Goal: Transaction & Acquisition: Purchase product/service

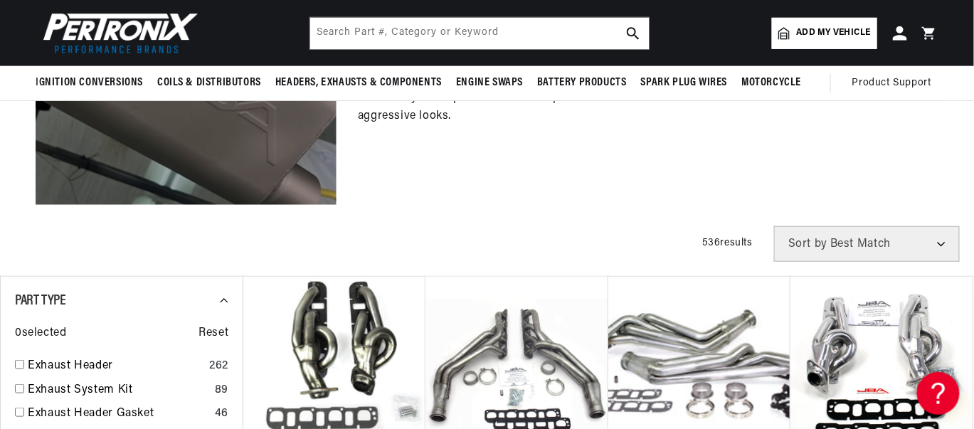
scroll to position [60, 0]
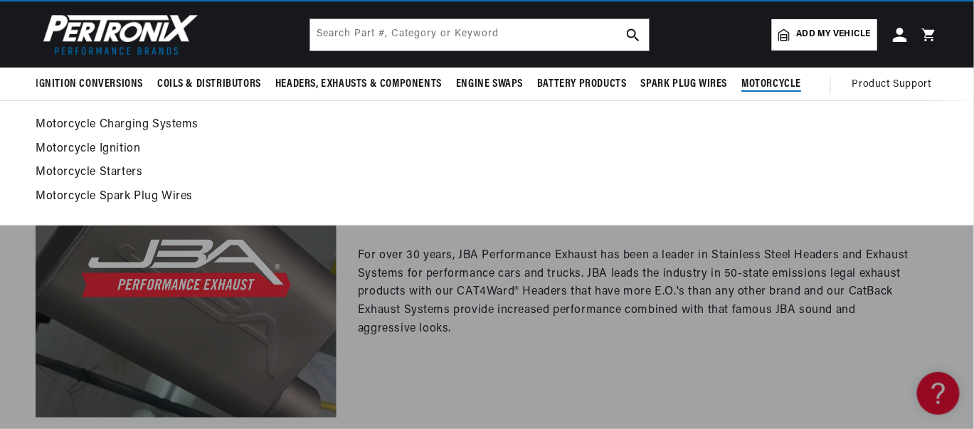
click at [758, 83] on span "Motorcycle" at bounding box center [772, 84] width 60 height 15
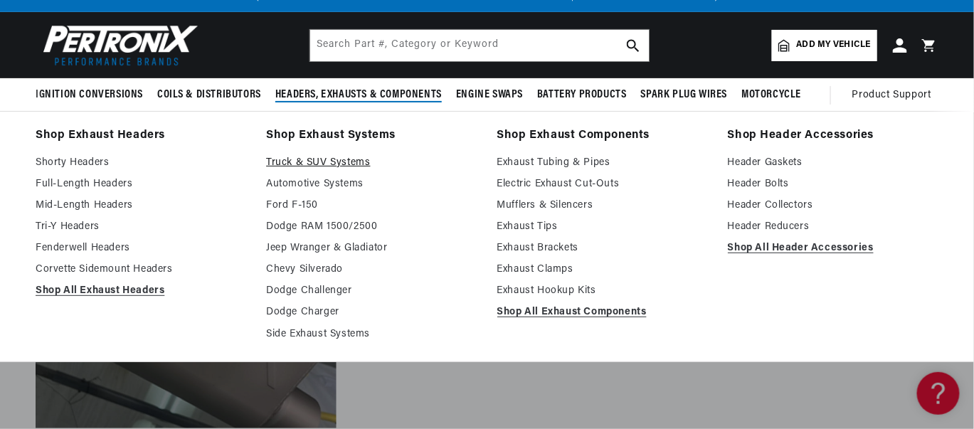
scroll to position [0, 431]
click at [332, 160] on link "Truck & SUV Systems" at bounding box center [371, 162] width 211 height 17
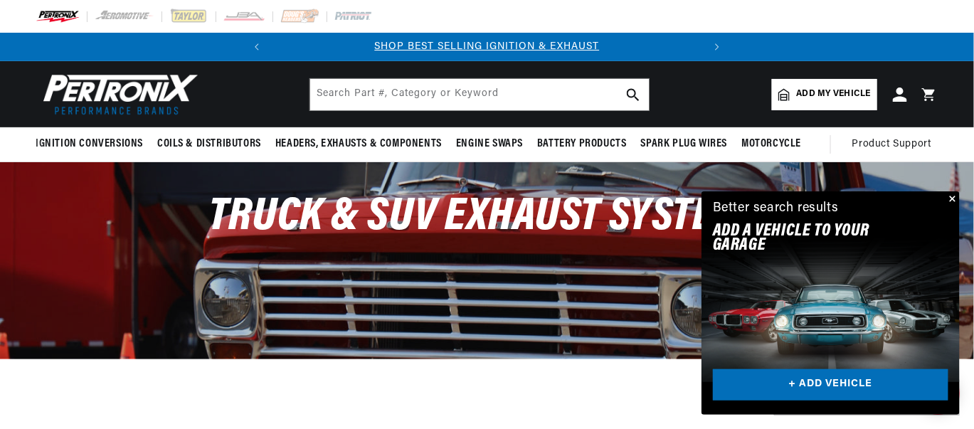
click at [952, 196] on button "Close" at bounding box center [951, 199] width 17 height 17
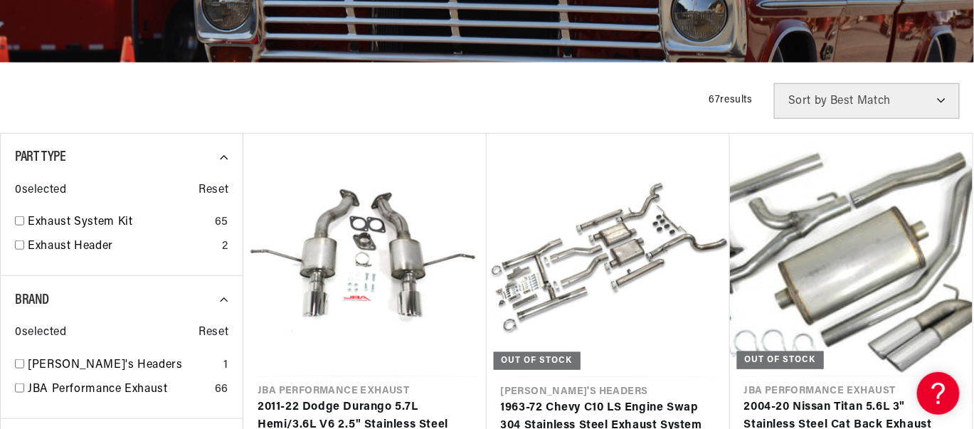
scroll to position [298, 0]
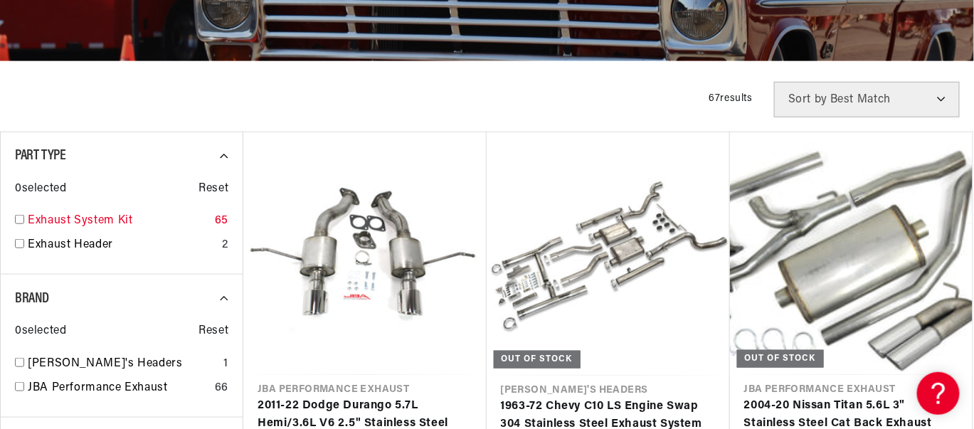
click at [86, 221] on link "Exhaust System Kit" at bounding box center [118, 221] width 181 height 19
checkbox input "true"
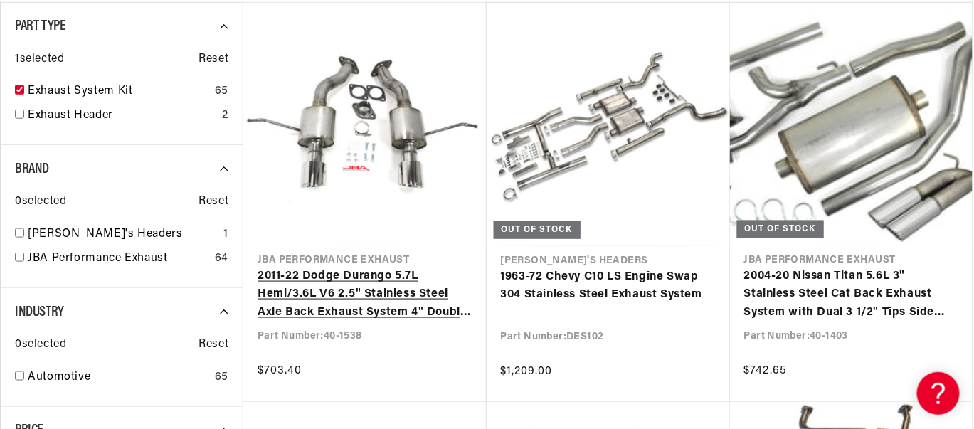
scroll to position [0, 431]
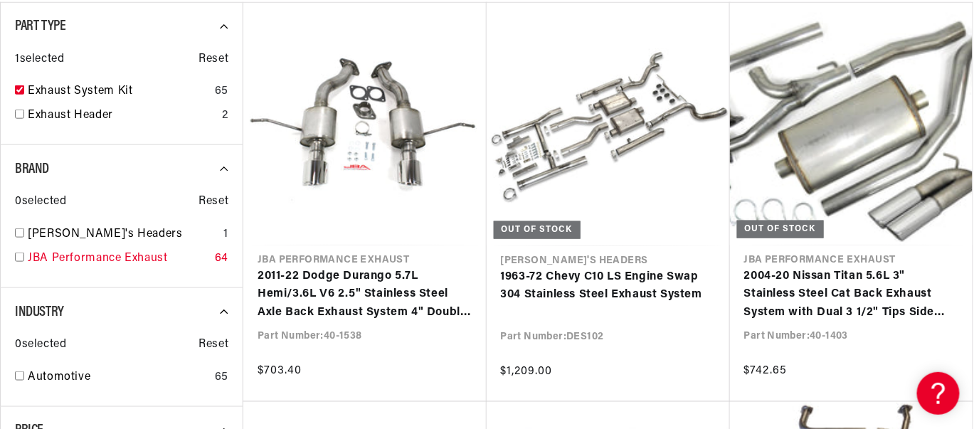
click at [55, 255] on link "JBA Performance Exhaust" at bounding box center [118, 259] width 181 height 19
checkbox input "true"
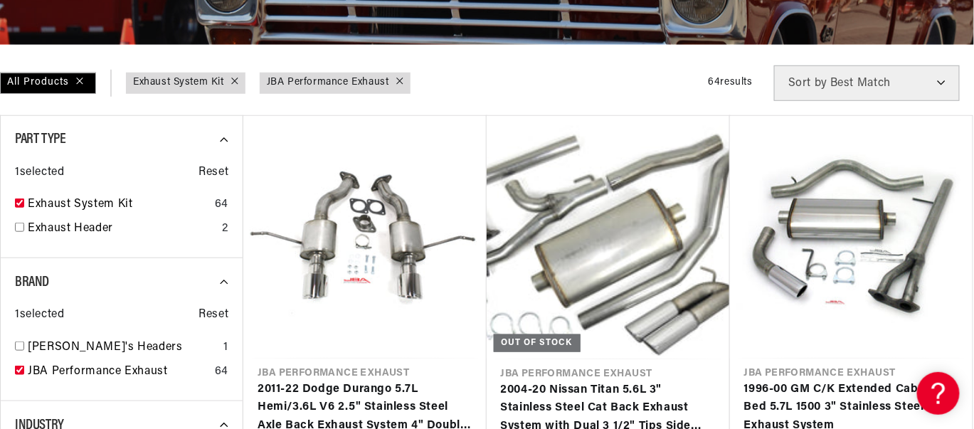
click at [945, 80] on select "Best Match Featured Name, A-Z Name, Z-A Price, Low to High Price, High to Low" at bounding box center [867, 83] width 186 height 36
click at [942, 78] on select "Best Match Featured Name, A-Z Name, Z-A Price, Low to High Price, High to Low" at bounding box center [867, 83] width 186 height 36
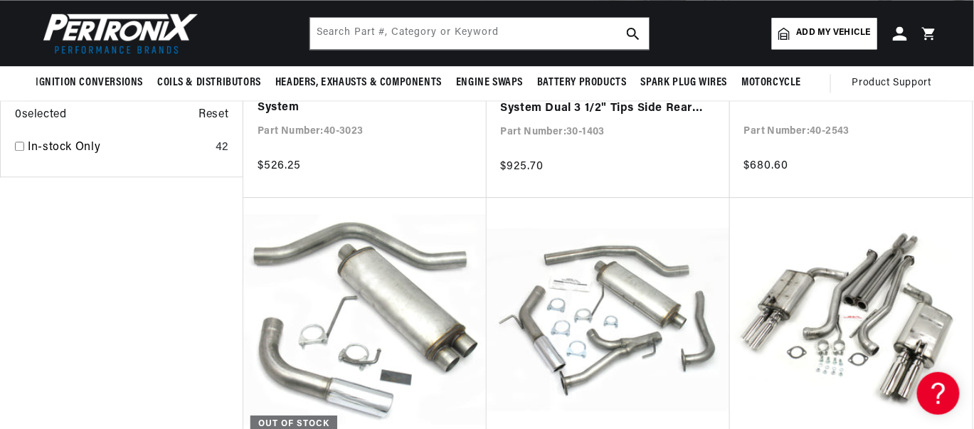
click at [815, 28] on span "Add my vehicle" at bounding box center [834, 33] width 74 height 14
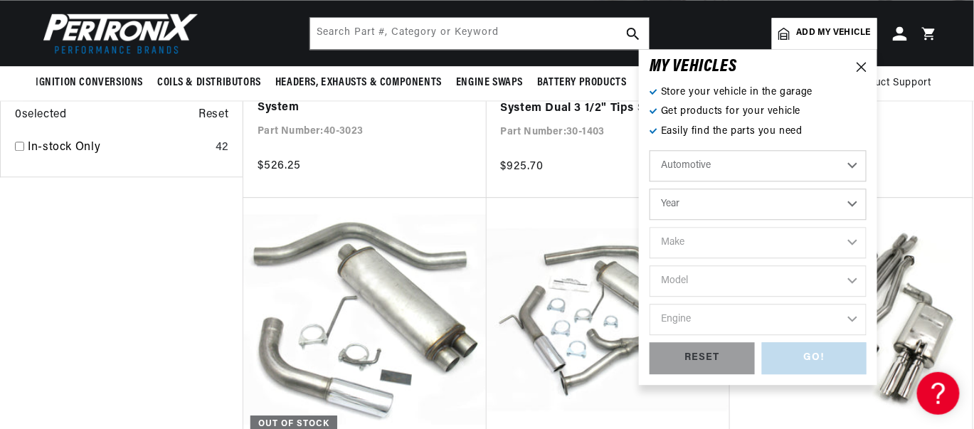
click at [767, 162] on select "Automotive Agricultural Industrial Marine Motorcycle" at bounding box center [758, 165] width 217 height 31
click at [770, 202] on select "Year 2026 2025 2024 2023 2022 2021 2020 2019 2018 2017 2016 2015 2014 2013 2012…" at bounding box center [758, 204] width 217 height 31
select select "2013"
click at [650, 189] on select "Year 2026 2025 2024 2023 2022 2021 2020 2019 2018 2017 2016 2015 2014 2013 2012…" at bounding box center [758, 204] width 217 height 31
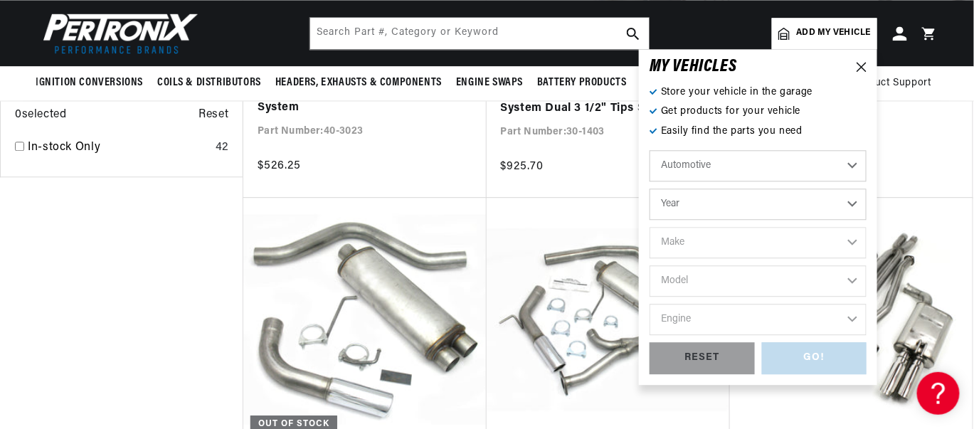
select select "2013"
click at [743, 237] on select "Make Cadillac Chevrolet Chrysler Dodge Ford GMC INFINITI Jeep Nissan Ram Scion …" at bounding box center [758, 242] width 217 height 31
select select "Ford"
click at [650, 227] on select "Make Cadillac Chevrolet Chrysler Dodge Ford GMC INFINITI Jeep Nissan Ram Scion …" at bounding box center [758, 242] width 217 height 31
select select "Ford"
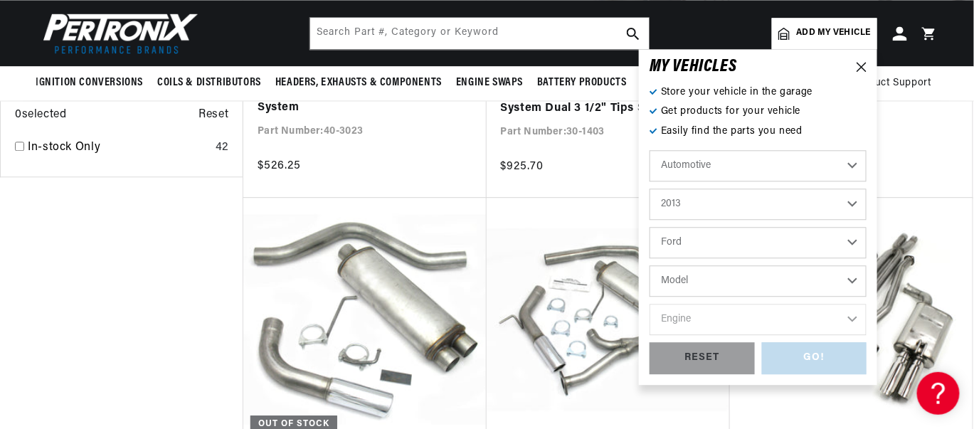
scroll to position [0, 431]
click at [748, 278] on select "Model Explorer F-150 F-250 Super Duty F-350 Super Duty Fiesta Focus Fusion Must…" at bounding box center [758, 280] width 217 height 31
select select "F-150"
click at [650, 265] on select "Model Explorer F-150 F-250 Super Duty F-350 Super Duty Fiesta Focus Fusion Must…" at bounding box center [758, 280] width 217 height 31
select select "F-150"
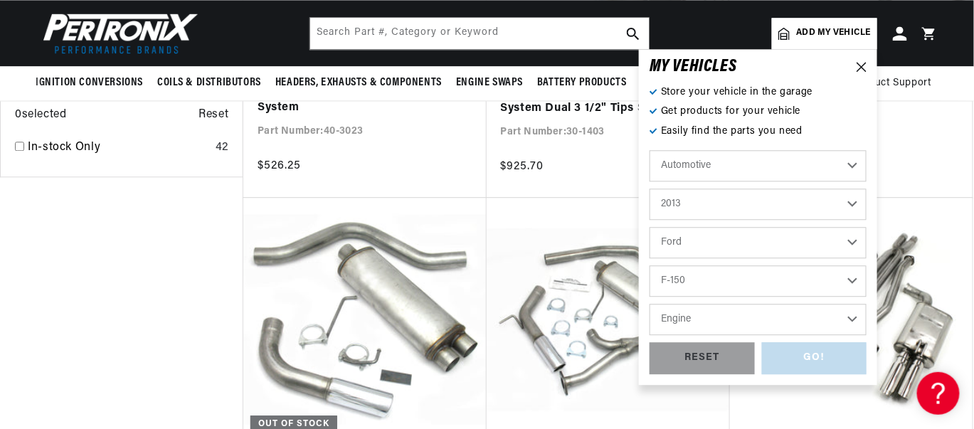
click at [727, 316] on select "Engine 3.5L 3.7L 5.0L 6.2L" at bounding box center [758, 319] width 217 height 31
select select "5.0L"
click at [650, 304] on select "Engine 3.5L 3.7L 5.0L 6.2L" at bounding box center [758, 319] width 217 height 31
select select "5.0L"
click at [785, 367] on div "GO!" at bounding box center [814, 358] width 105 height 32
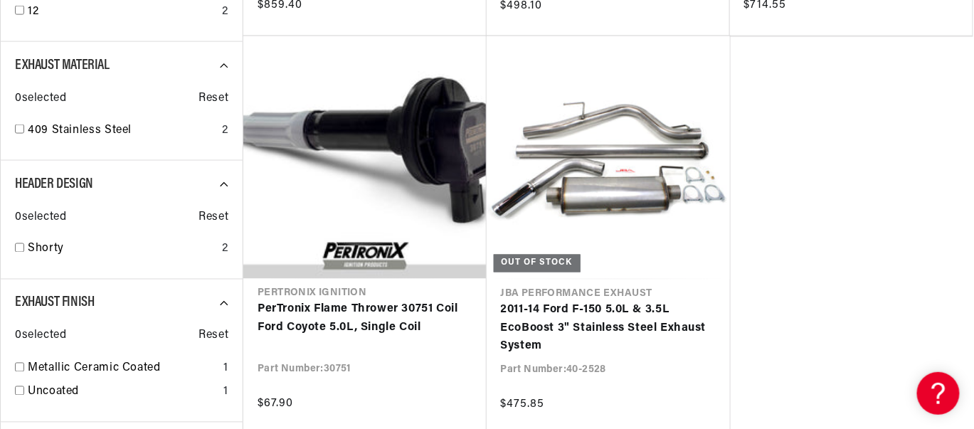
scroll to position [640, 0]
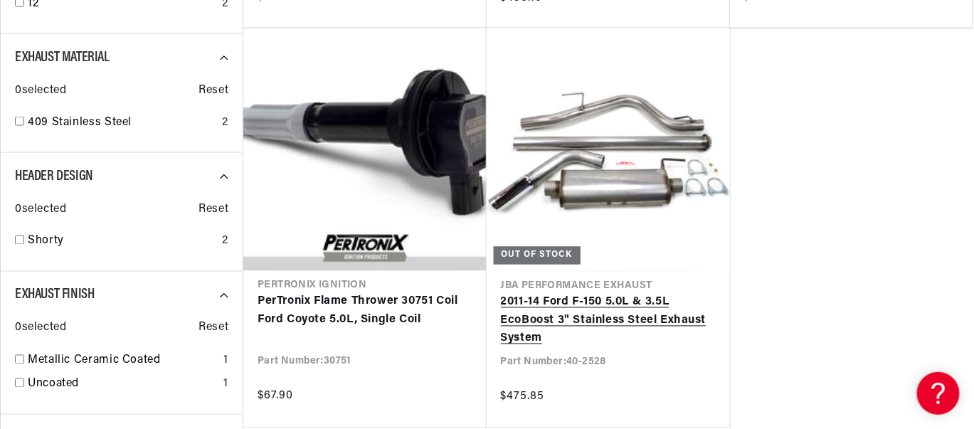
click at [611, 294] on link "2011-14 Ford F-150 5.0L & 3.5L EcoBoost 3" Stainless Steel Exhaust System" at bounding box center [608, 321] width 215 height 55
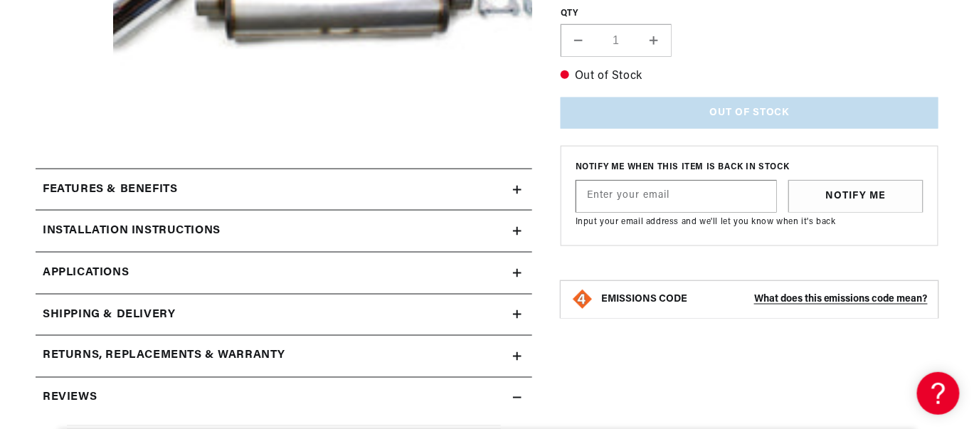
scroll to position [614, 0]
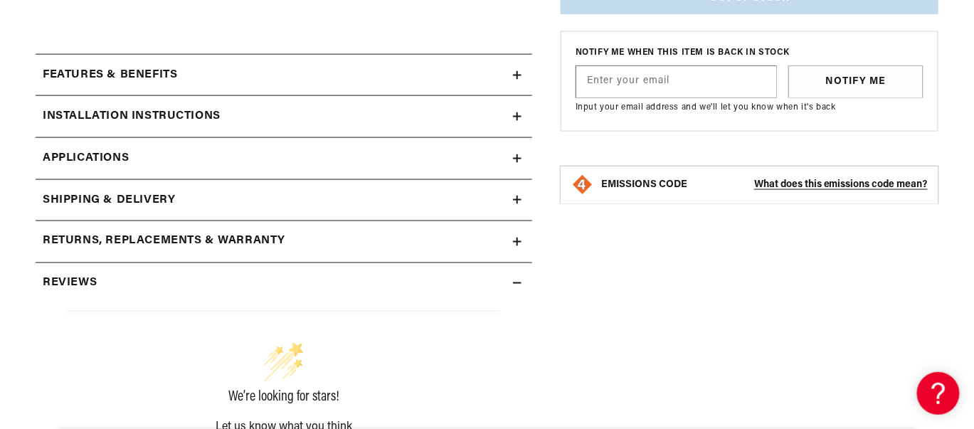
click at [515, 71] on icon at bounding box center [517, 75] width 9 height 9
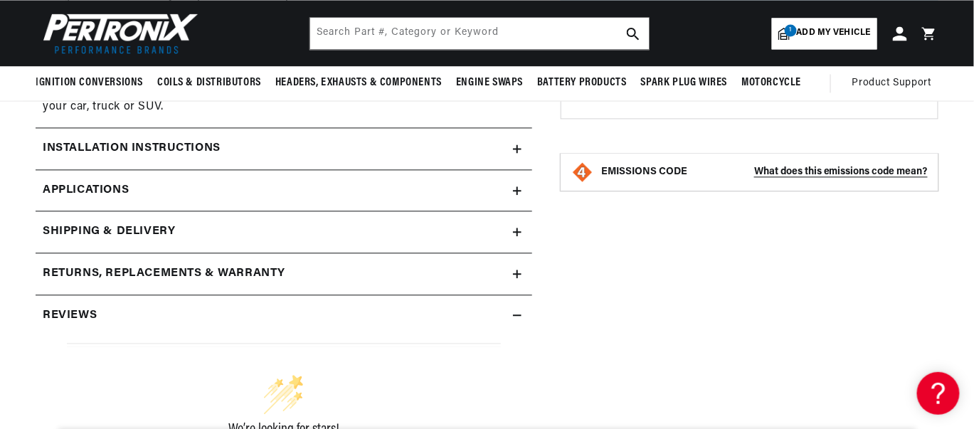
scroll to position [0, 431]
